Goal: Information Seeking & Learning: Learn about a topic

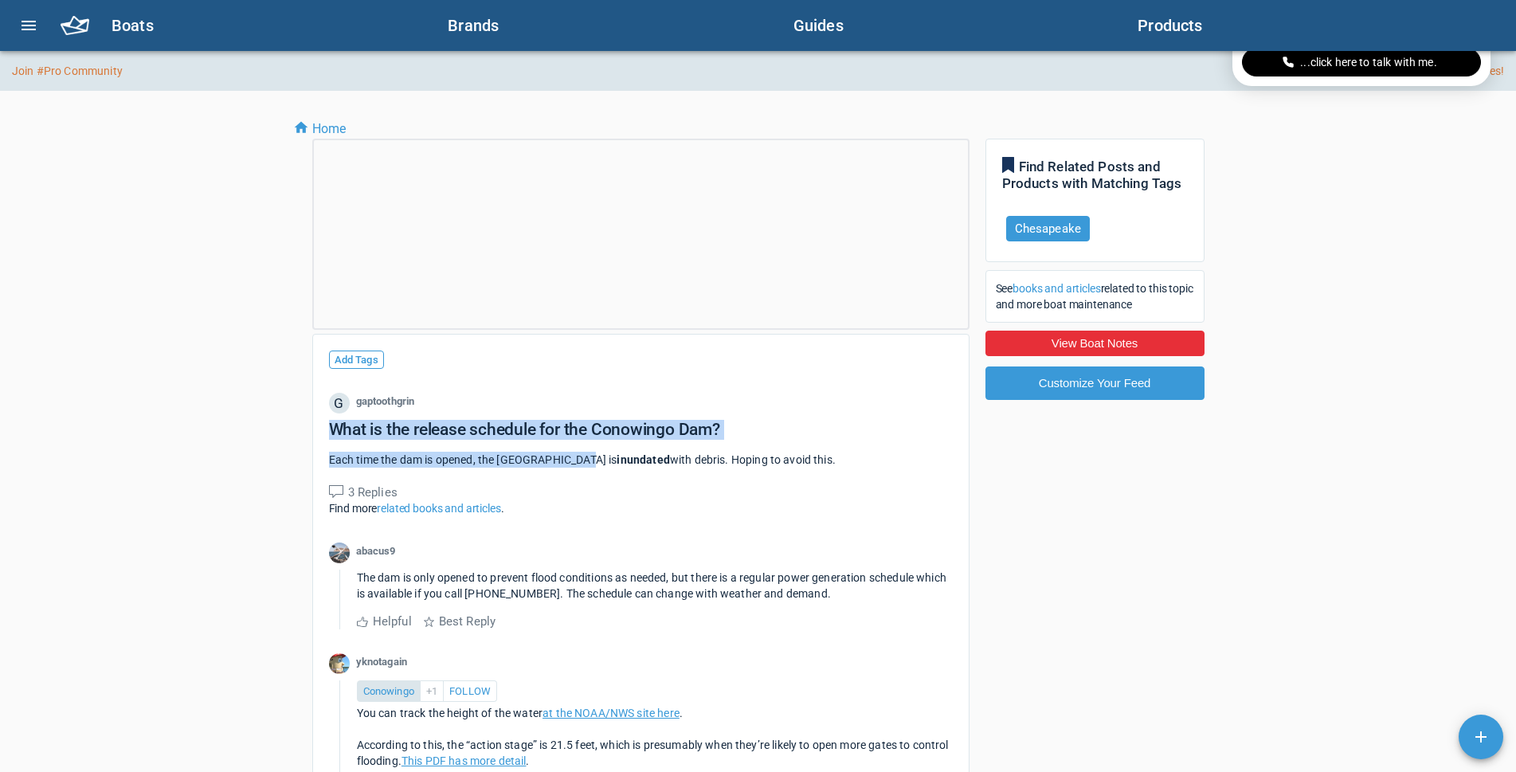
drag, startPoint x: 327, startPoint y: 429, endPoint x: 587, endPoint y: 462, distance: 262.5
click at [587, 462] on div "Add Tags G gaptoothgrin What is the release schedule for the Conowingo Dam? Eac…" at bounding box center [640, 670] width 657 height 672
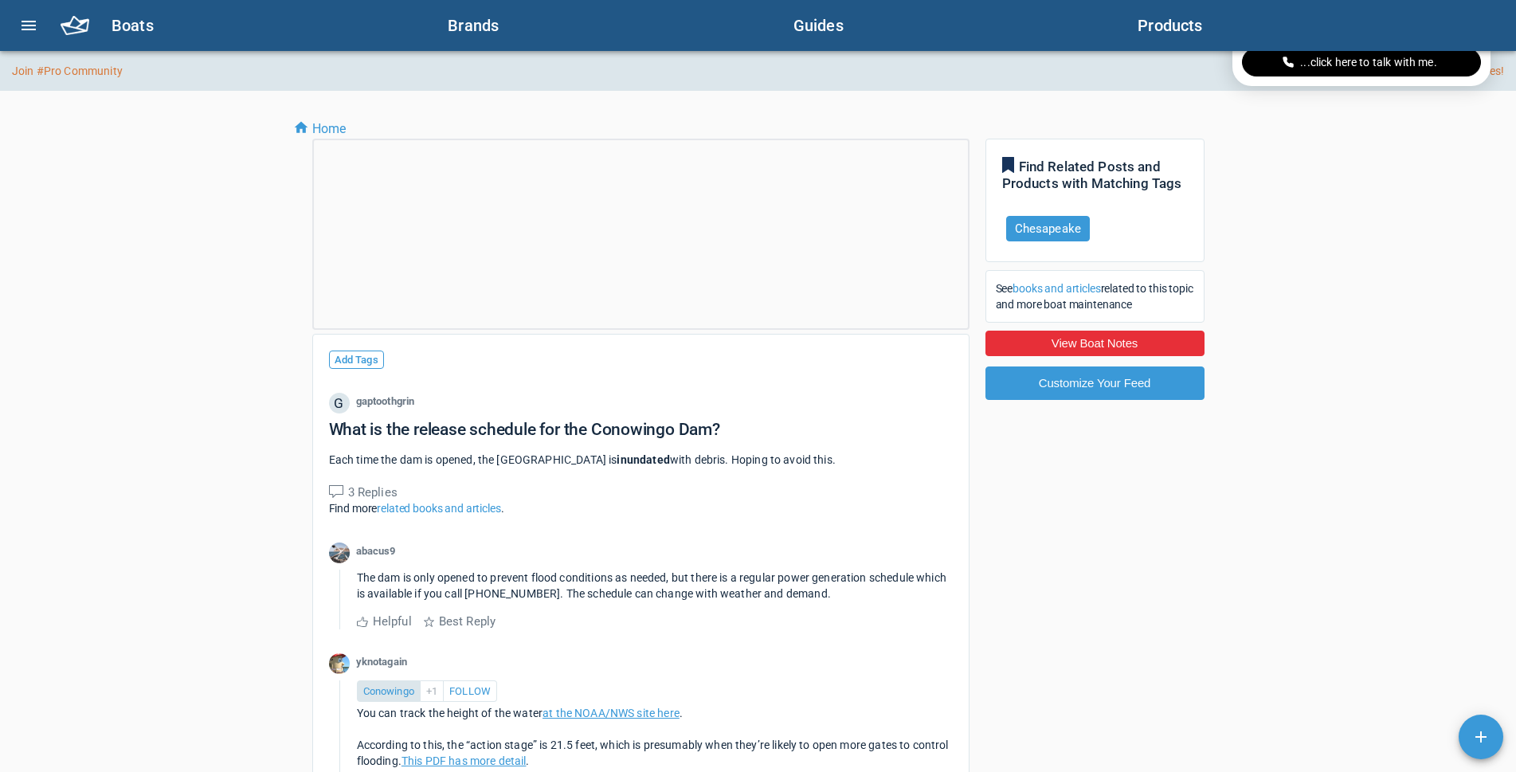
click at [741, 462] on span "with debris. Hoping to avoid this." at bounding box center [753, 459] width 166 height 13
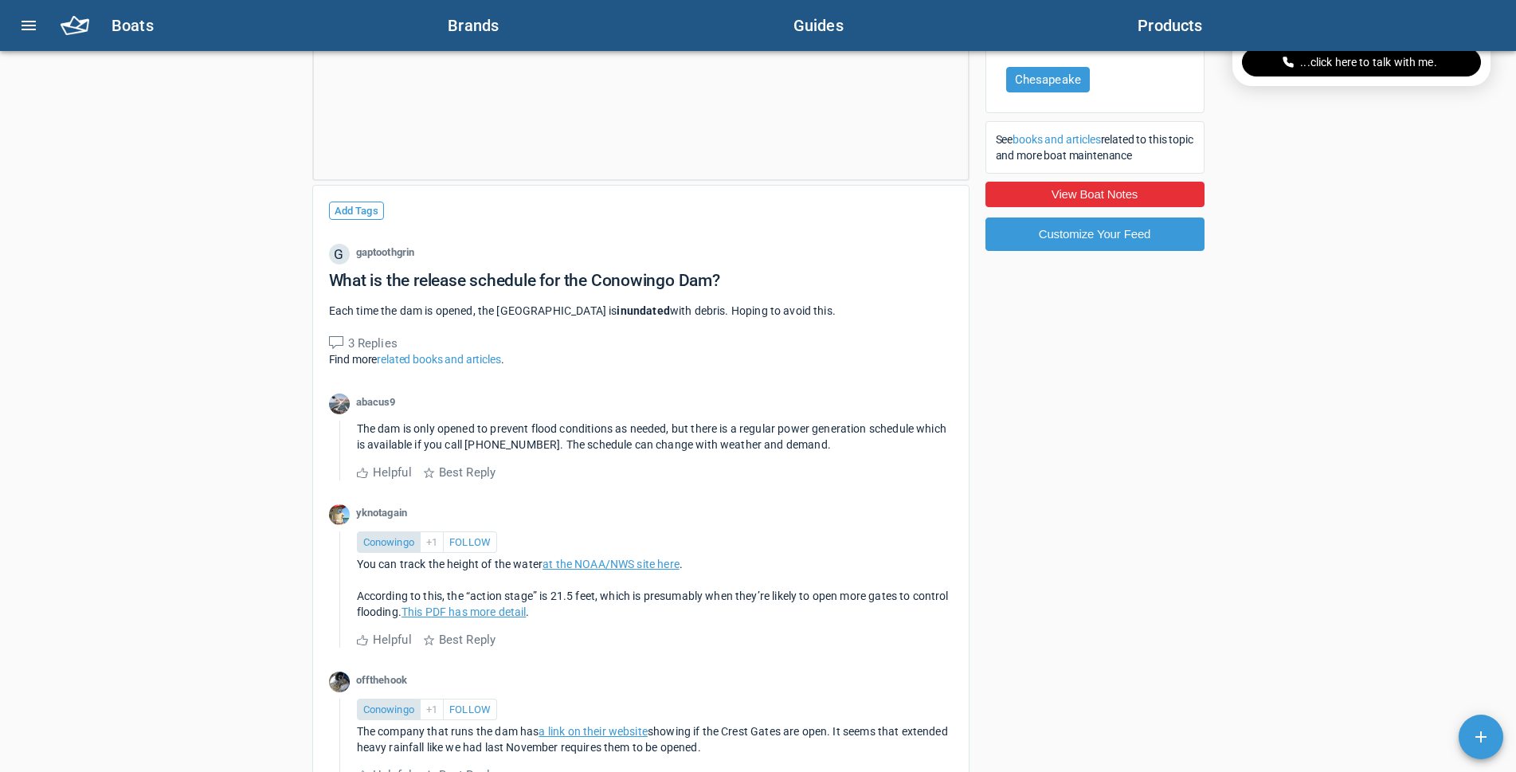
scroll to position [159, 0]
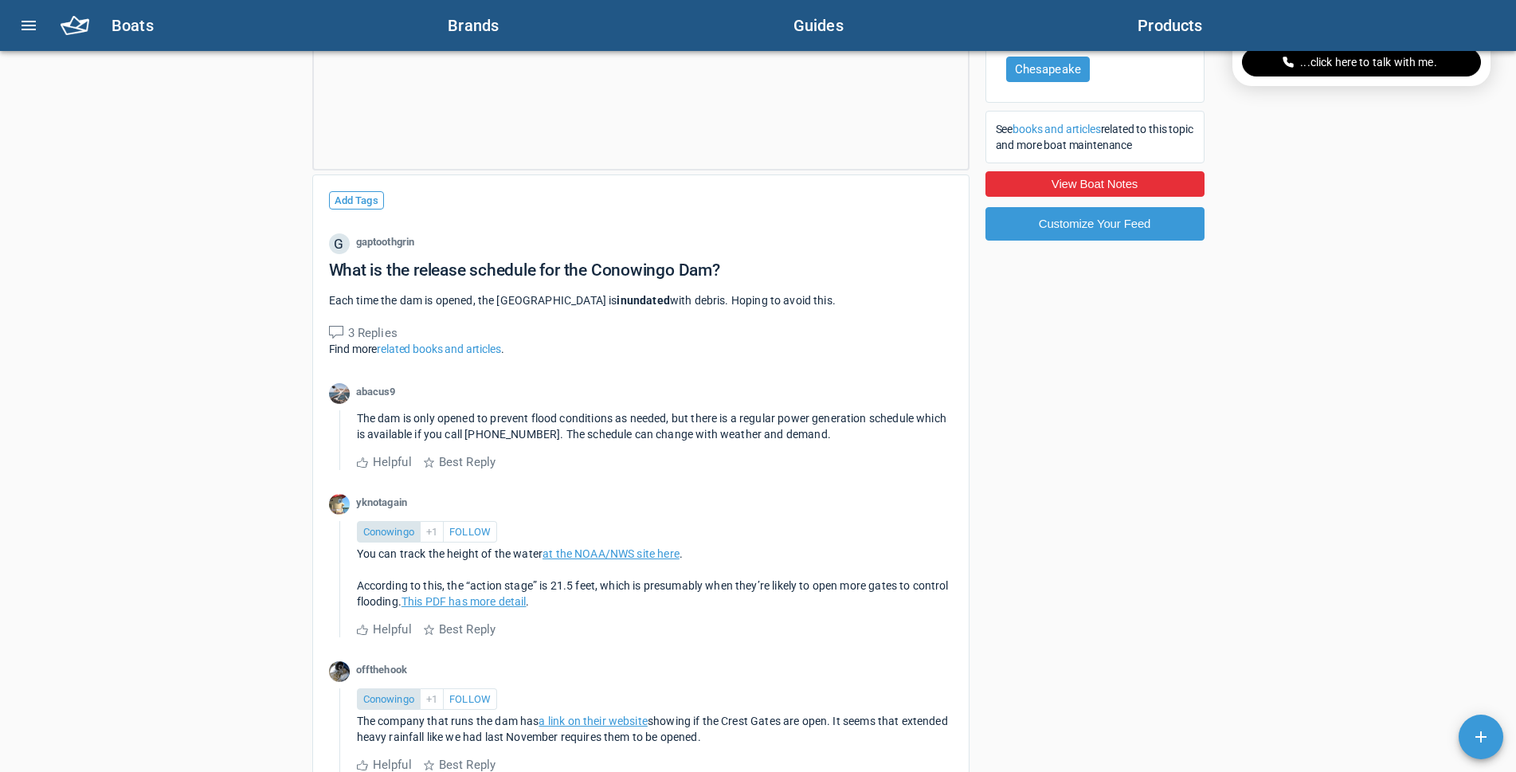
click at [452, 353] on link "related books and articles" at bounding box center [438, 348] width 123 height 13
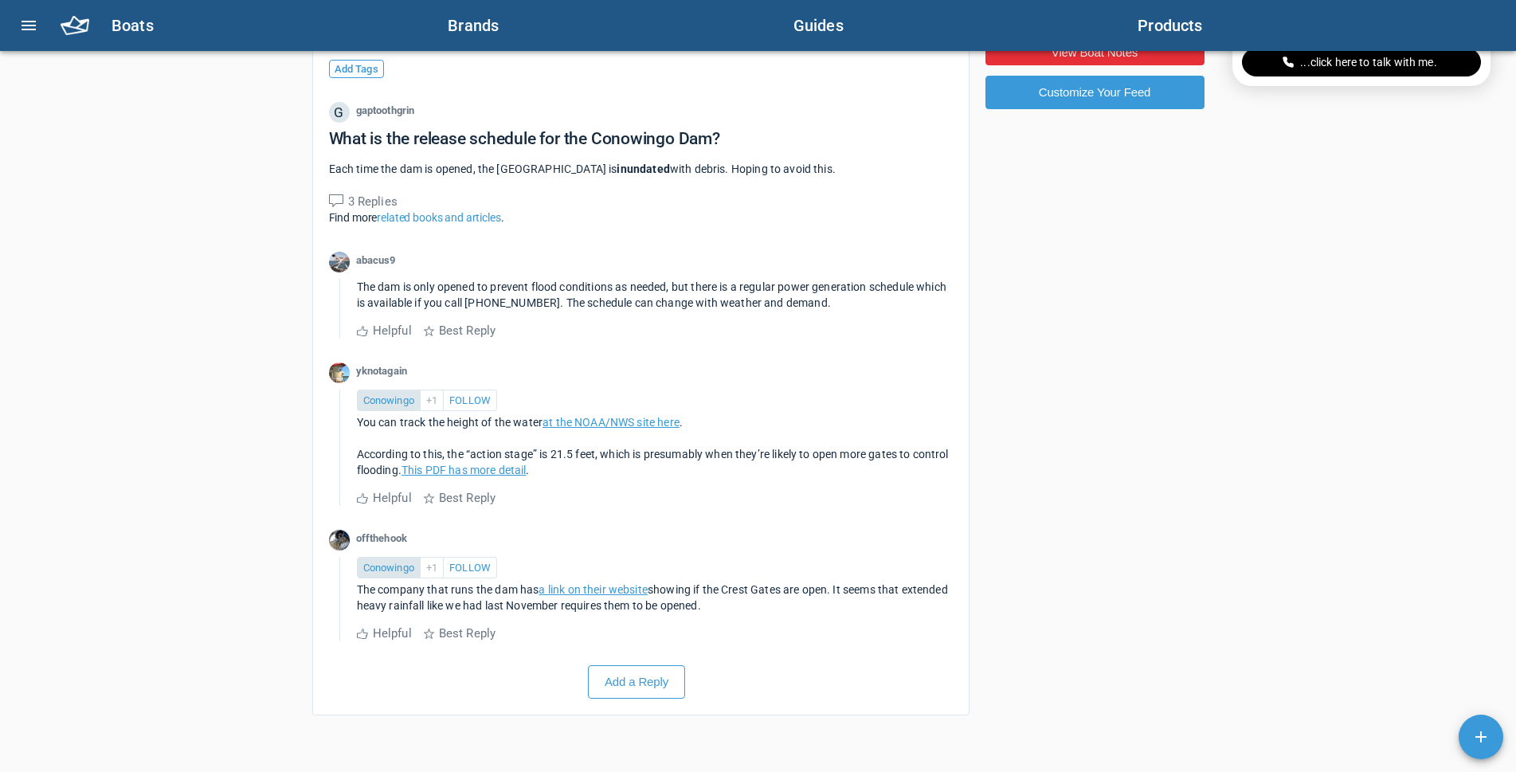
scroll to position [319, 0]
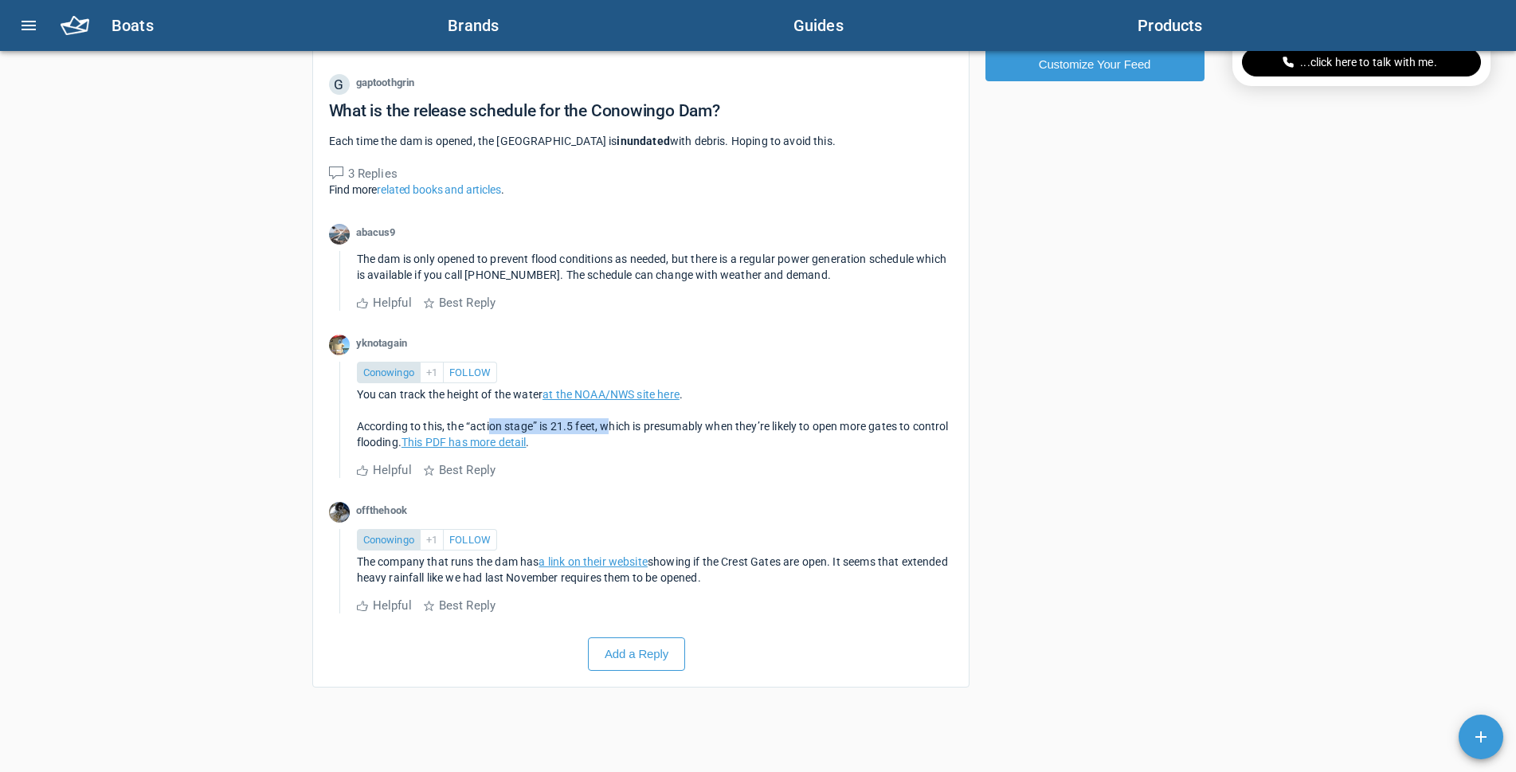
drag, startPoint x: 490, startPoint y: 427, endPoint x: 608, endPoint y: 424, distance: 117.9
click at [608, 424] on span "According to this, the “action stage” is 21.5 feet, which is presumably when th…" at bounding box center [654, 434] width 594 height 29
